Goal: Check status

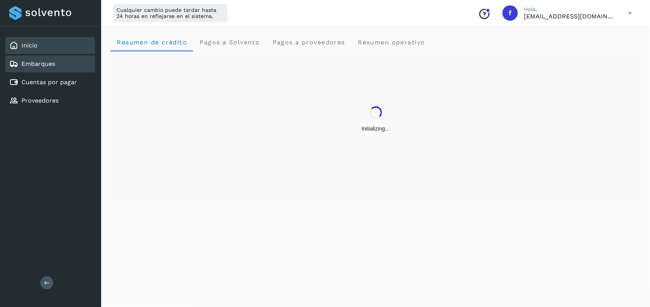
click at [60, 64] on div "Embarques" at bounding box center [50, 64] width 90 height 17
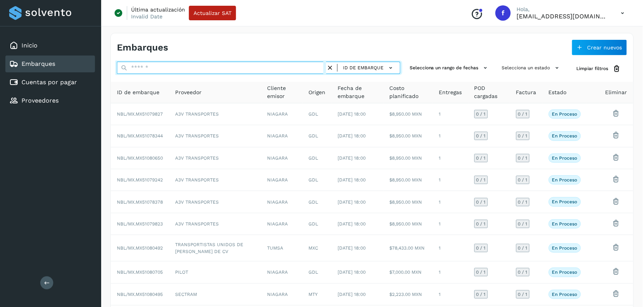
click at [175, 70] on input "text" at bounding box center [221, 68] width 209 height 12
paste input "**********"
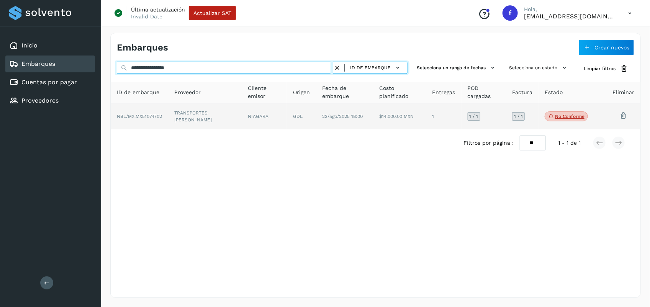
type input "**********"
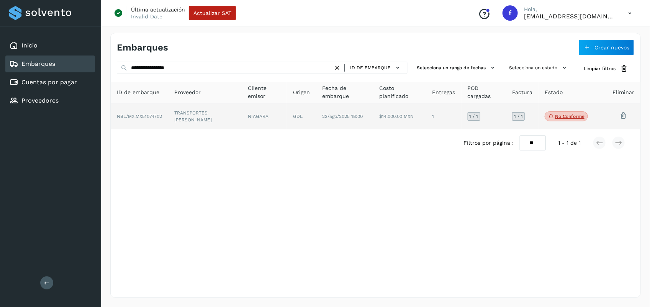
click at [226, 108] on td "TRANSPORTES [PERSON_NAME]" at bounding box center [205, 116] width 74 height 26
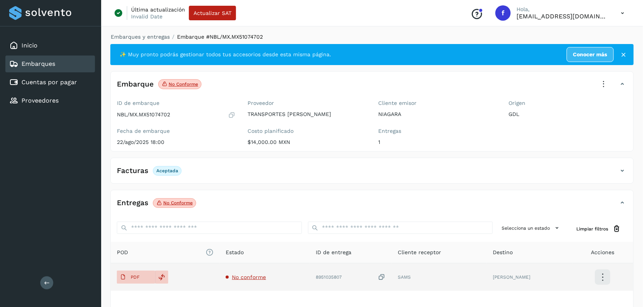
click at [246, 278] on span "No conforme" at bounding box center [249, 277] width 34 height 6
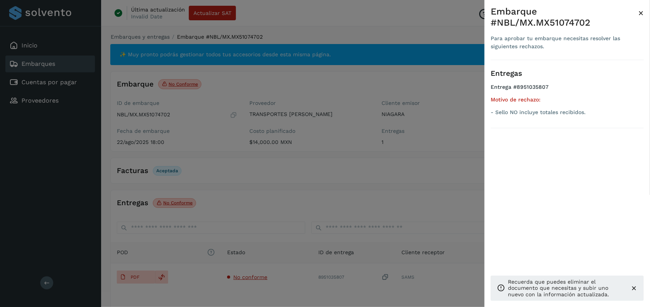
click at [334, 210] on div at bounding box center [325, 153] width 650 height 307
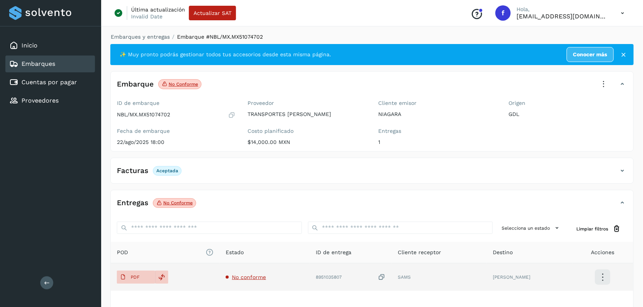
click at [251, 276] on span "No conforme" at bounding box center [249, 277] width 34 height 6
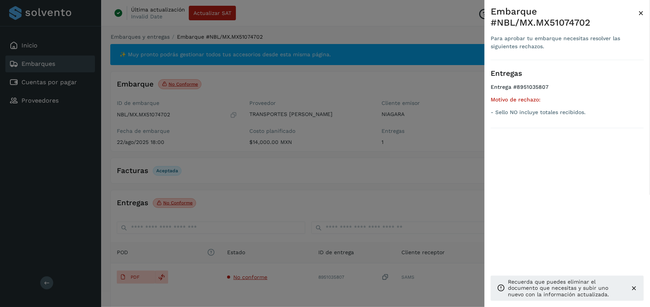
click at [328, 194] on div at bounding box center [325, 153] width 650 height 307
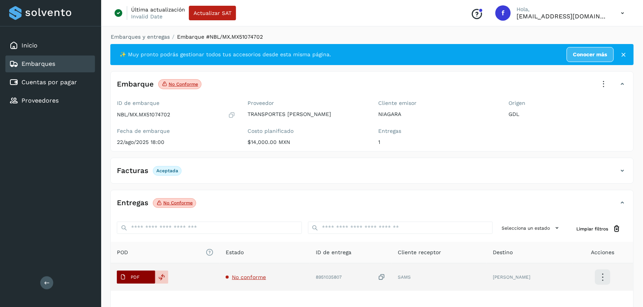
click at [137, 276] on p "PDF" at bounding box center [135, 277] width 9 height 5
click at [385, 279] on icon at bounding box center [382, 278] width 8 height 8
